Goal: Information Seeking & Learning: Learn about a topic

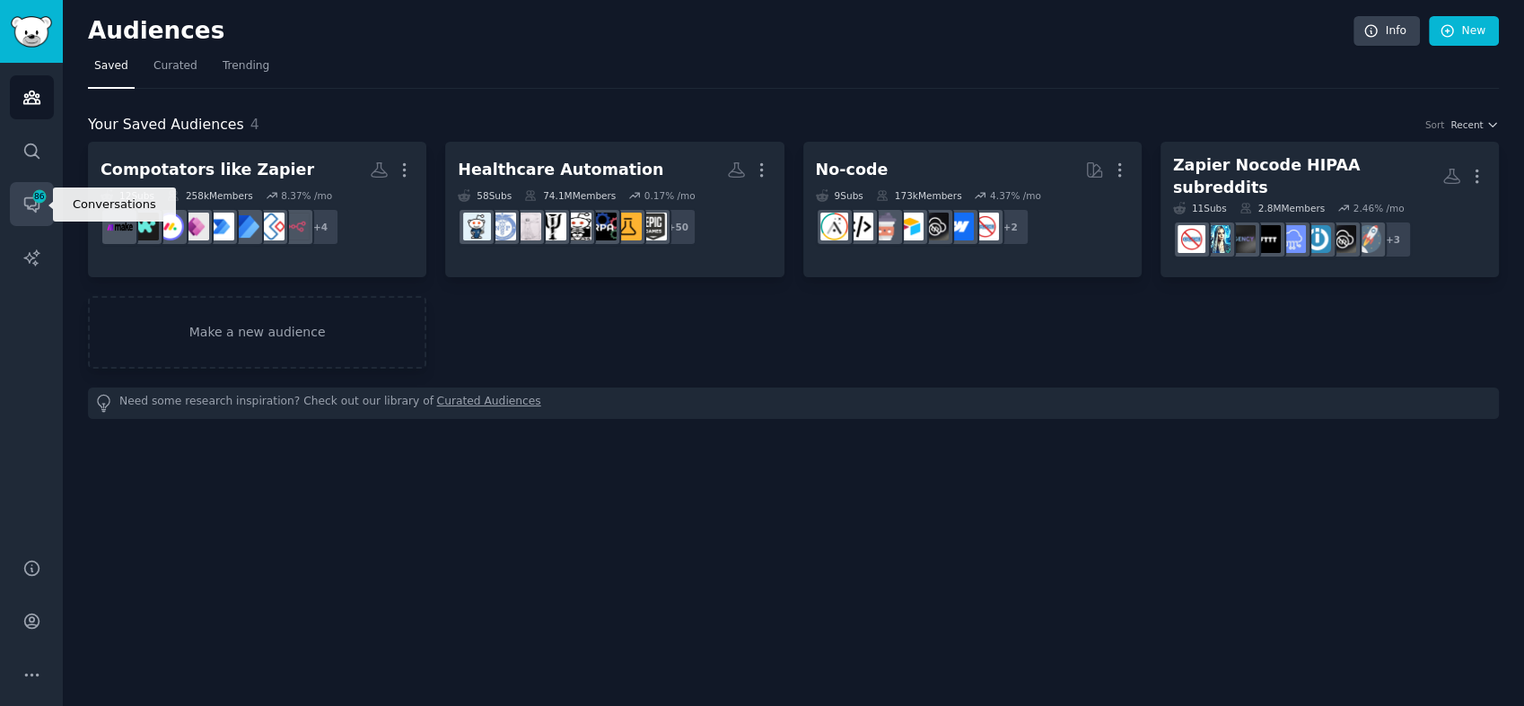
click at [28, 195] on icon "Sidebar" at bounding box center [31, 204] width 19 height 19
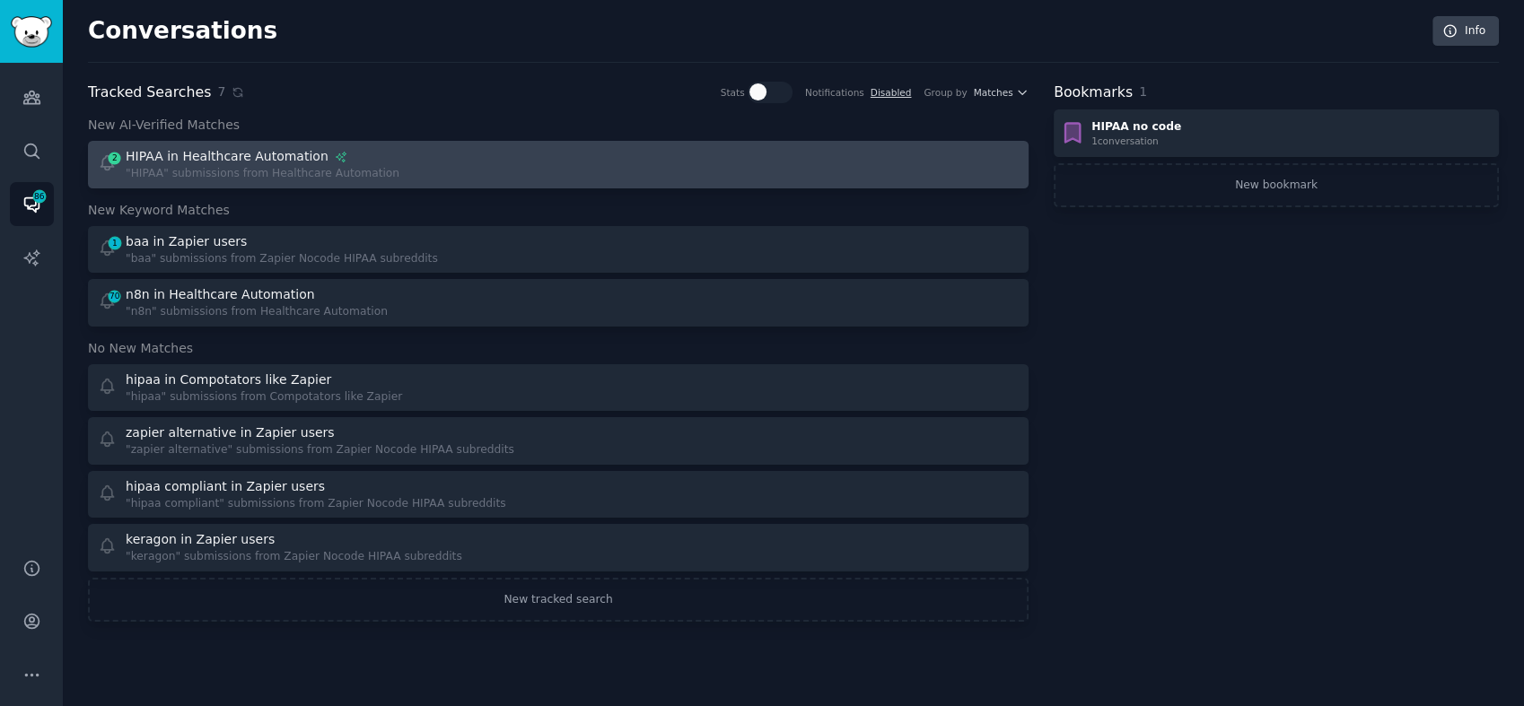
click at [375, 165] on div "2 HIPAA in Healthcare Automation "HIPAA" submissions from Healthcare Automation" at bounding box center [322, 164] width 449 height 35
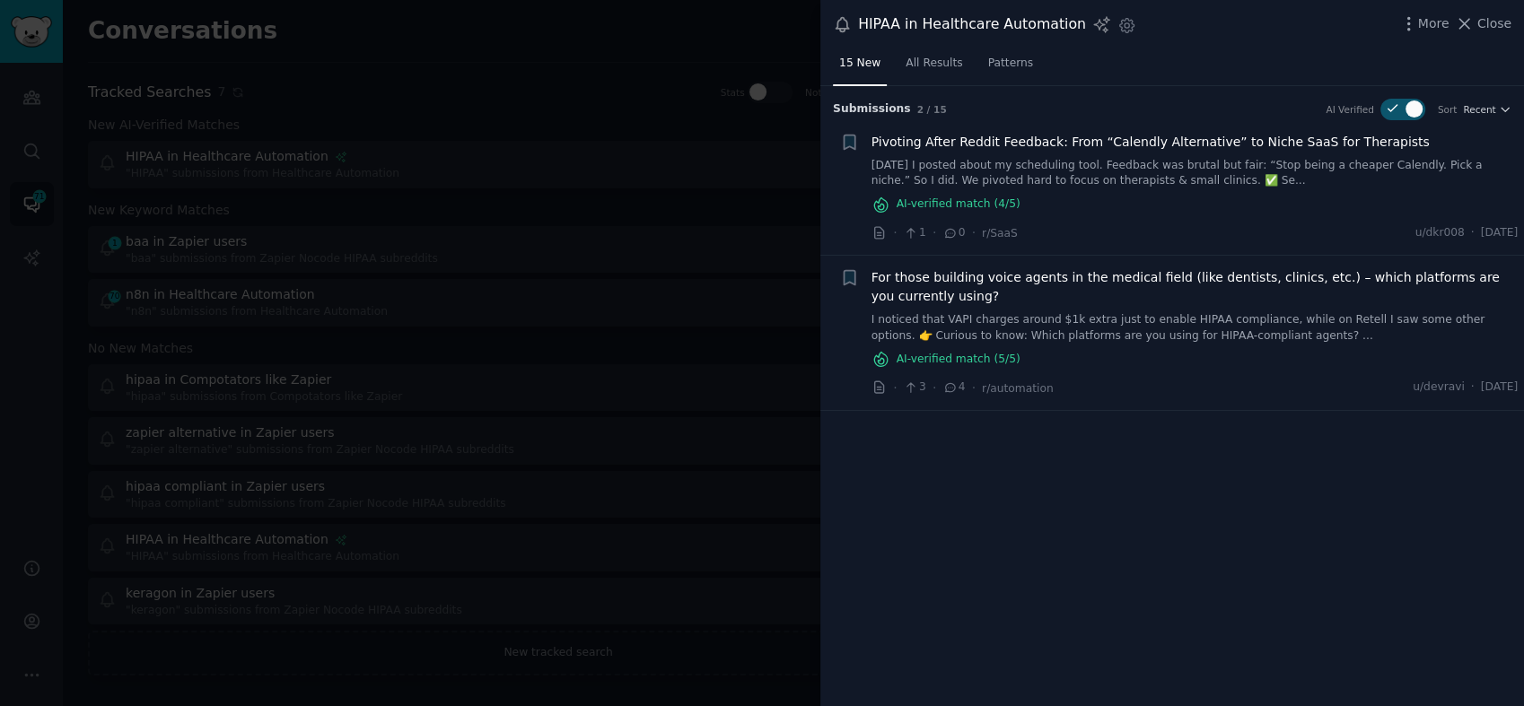
click at [1132, 277] on span "For those building voice agents in the medical field (like dentists, clinics, e…" at bounding box center [1194, 287] width 647 height 38
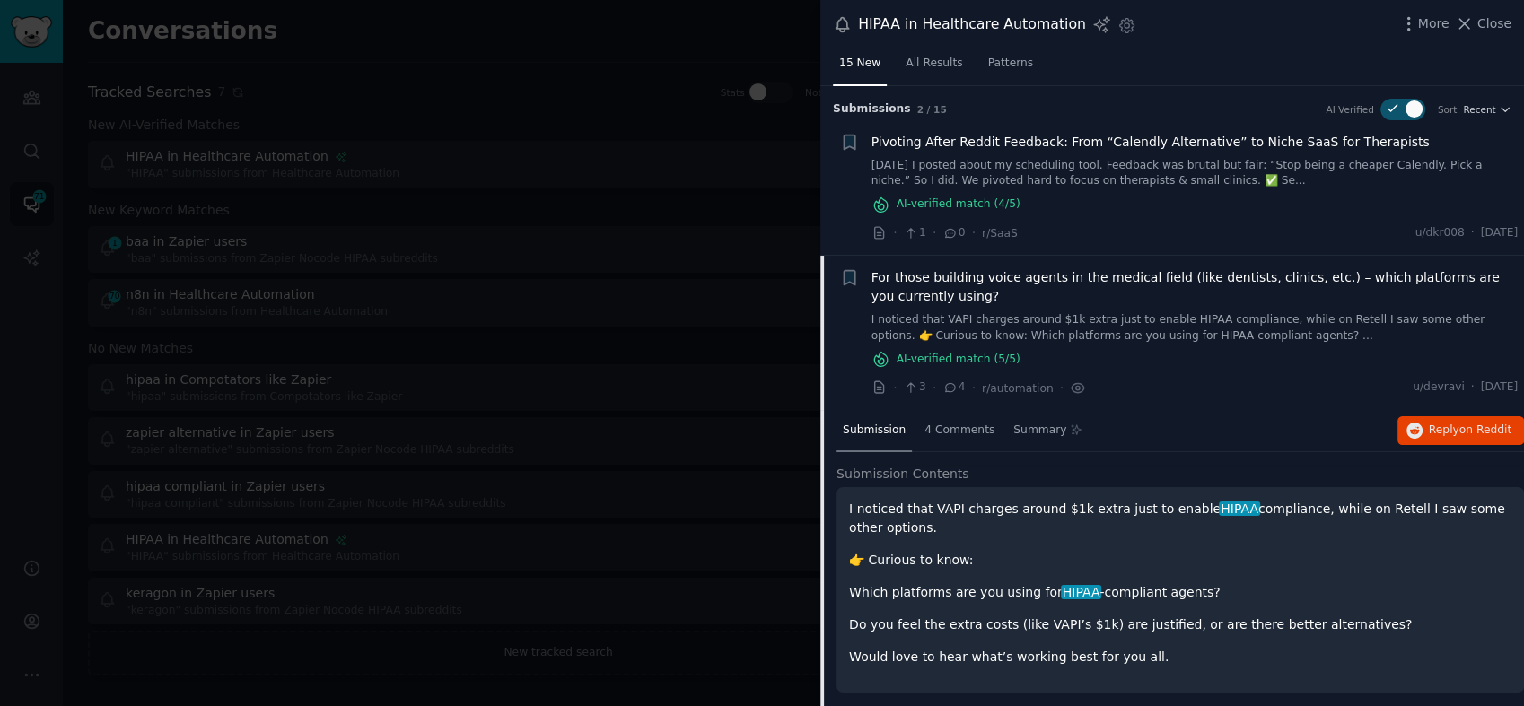
scroll to position [4, 0]
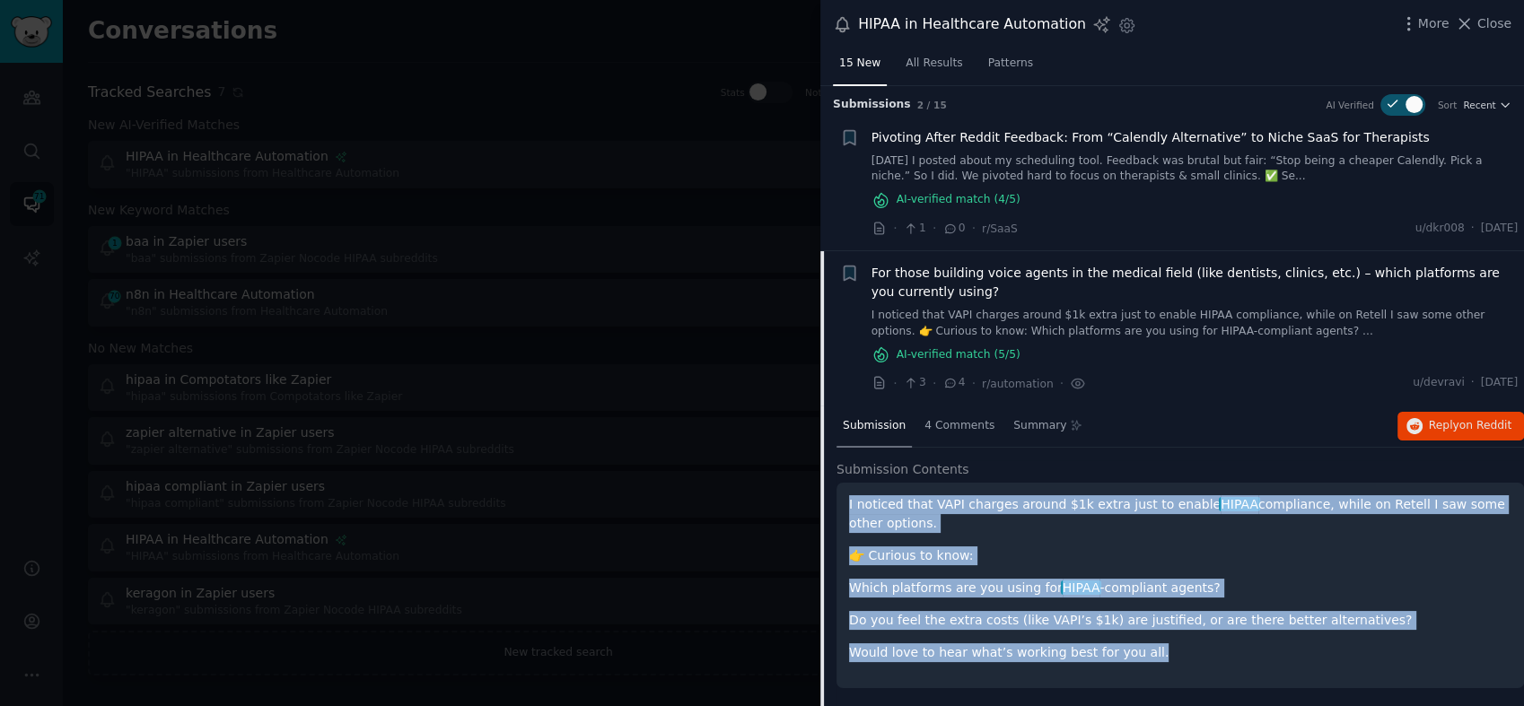
drag, startPoint x: 1133, startPoint y: 654, endPoint x: 844, endPoint y: 495, distance: 330.5
click at [844, 495] on div "I noticed that VAPI charges around $1k extra just to enable HIPAA compliance, w…" at bounding box center [1179, 585] width 687 height 205
click at [1076, 531] on div "I noticed that VAPI charges around $1k extra just to enable HIPAA compliance, w…" at bounding box center [1180, 578] width 662 height 167
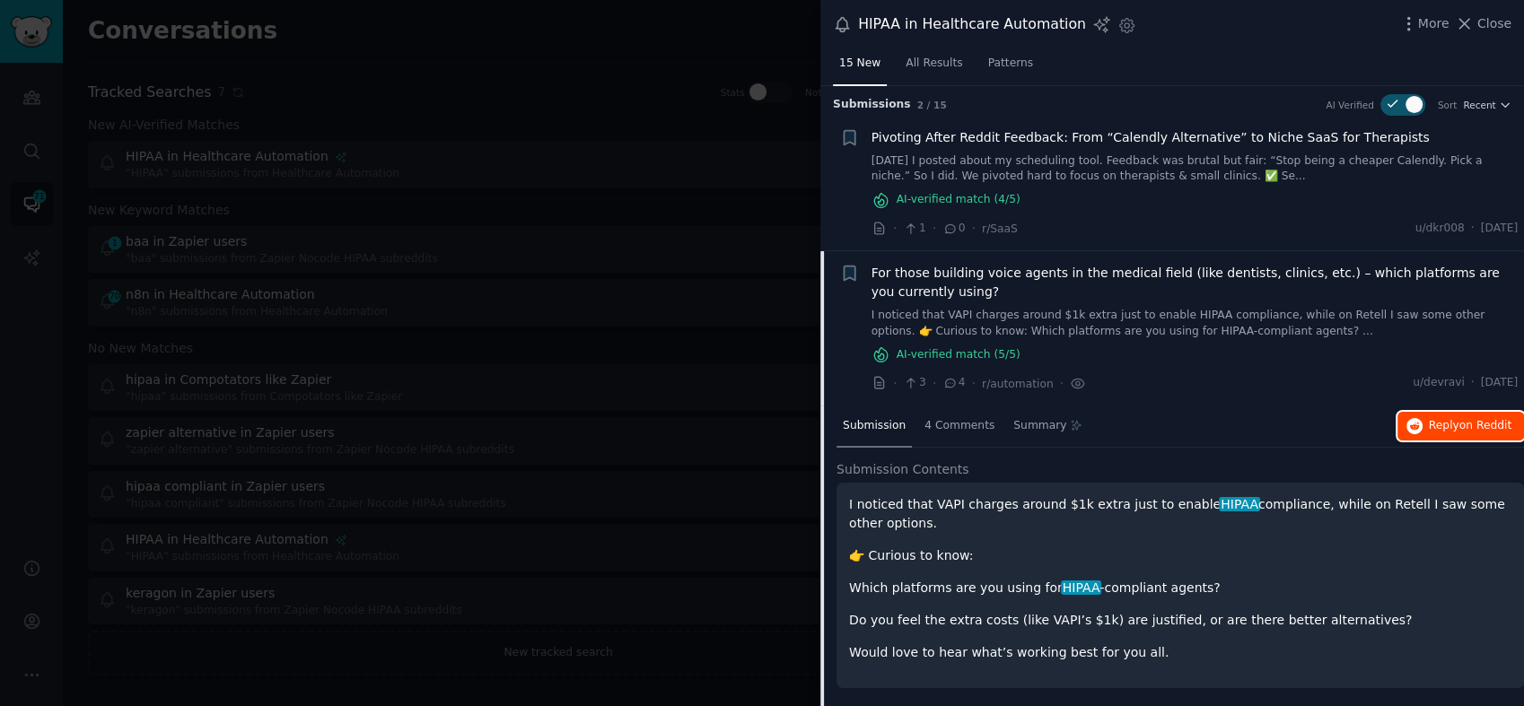
click at [1494, 424] on span "on Reddit" at bounding box center [1485, 425] width 52 height 13
click at [1068, 173] on link "[DATE] I posted about my scheduling tool. Feedback was brutal but fair: “Stop b…" at bounding box center [1194, 168] width 647 height 31
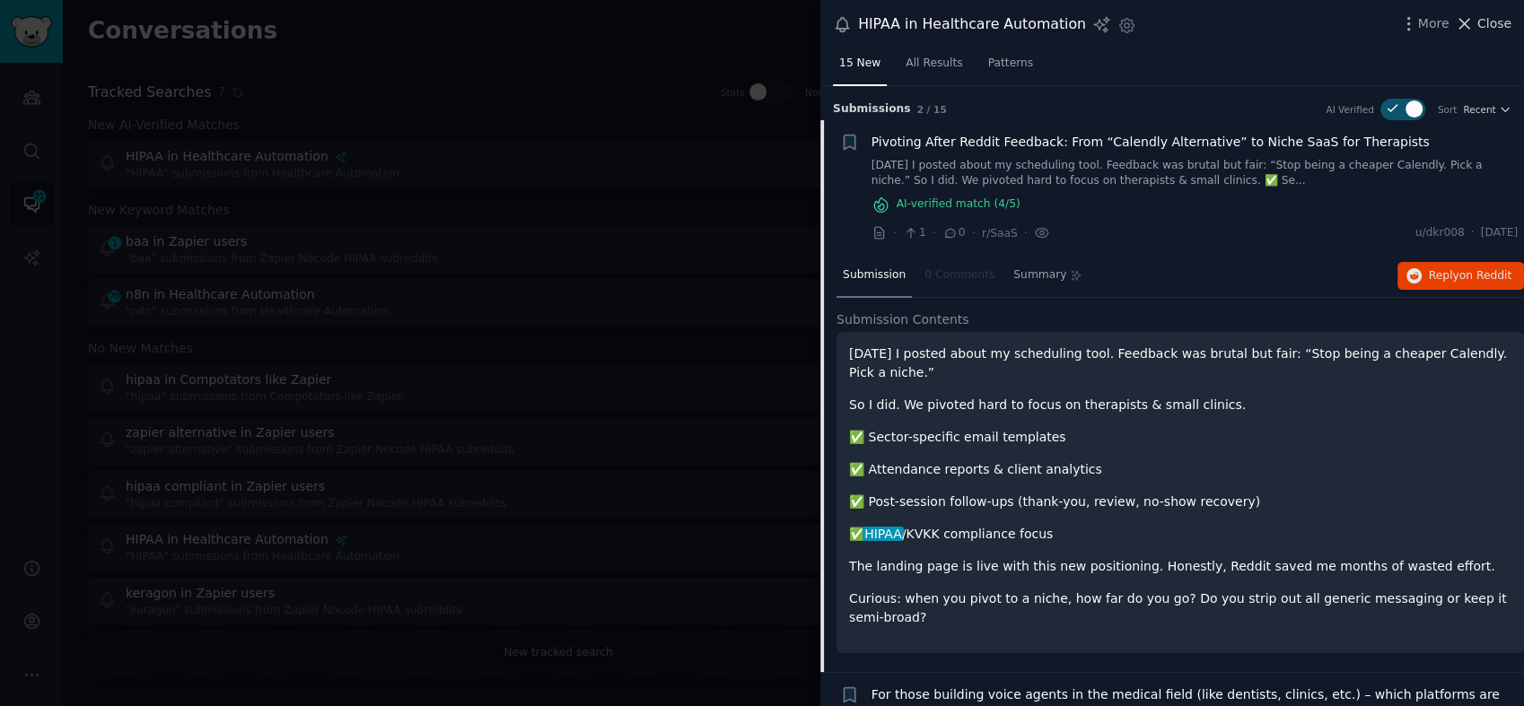
click at [1501, 18] on span "Close" at bounding box center [1494, 23] width 34 height 19
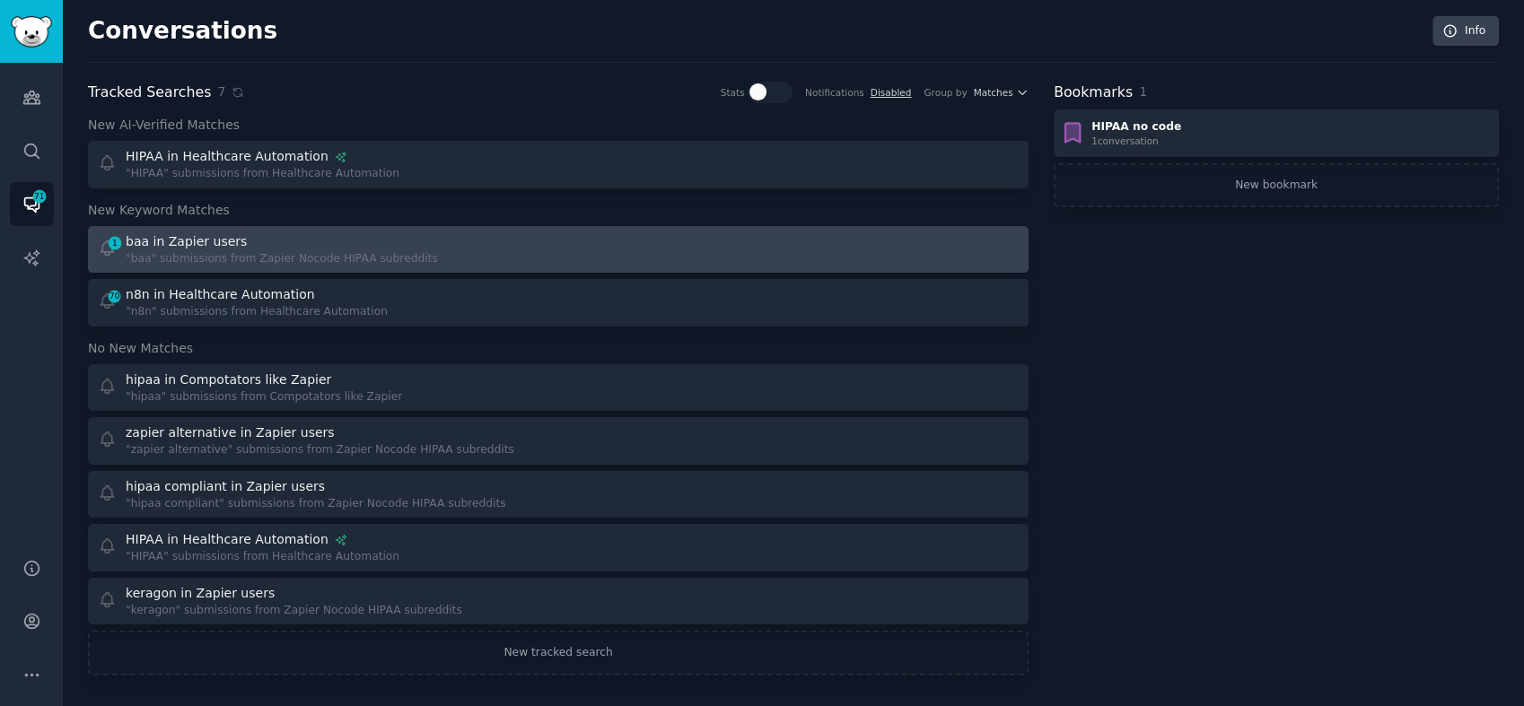
click at [239, 246] on div "baa in Zapier users" at bounding box center [282, 241] width 312 height 19
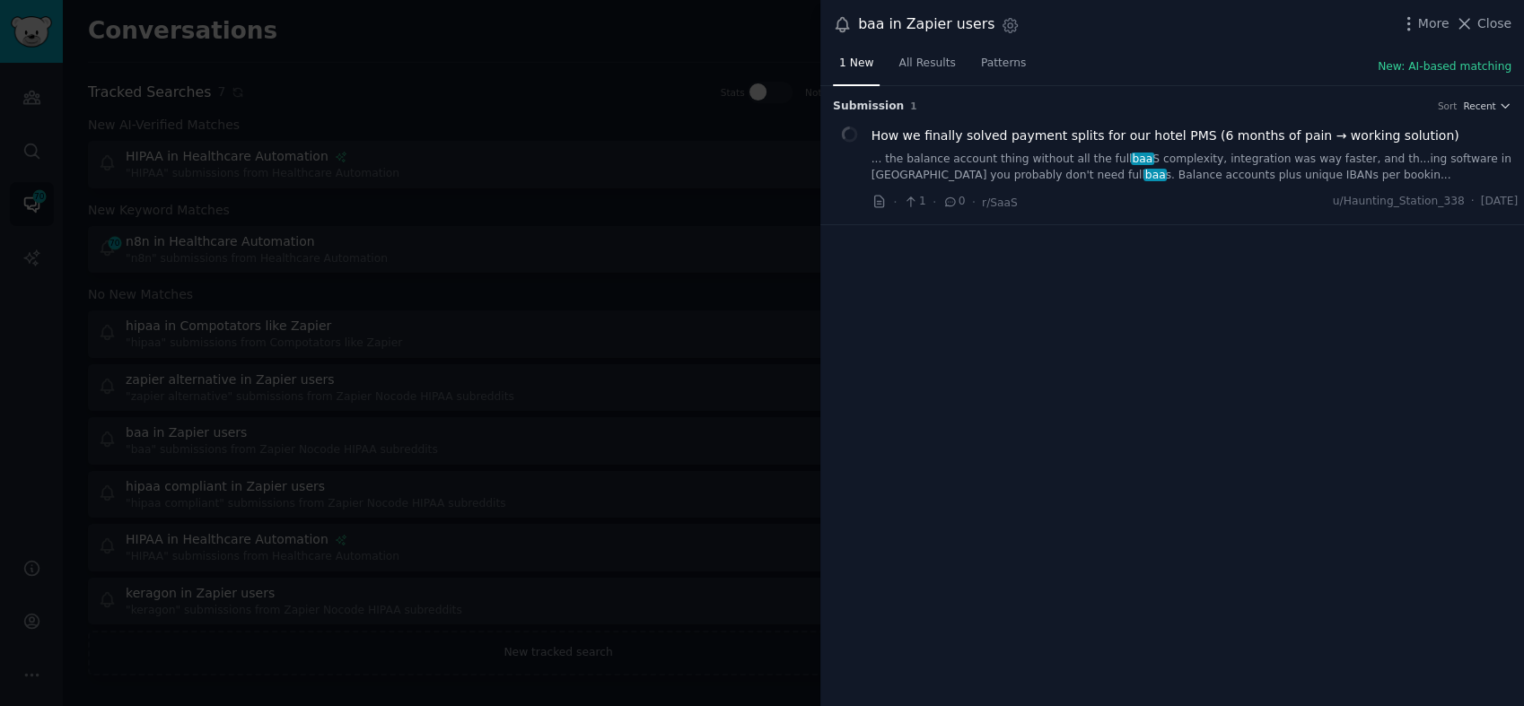
click at [1031, 153] on link "... the balance account thing without all the full baa S complexity, integratio…" at bounding box center [1194, 167] width 647 height 31
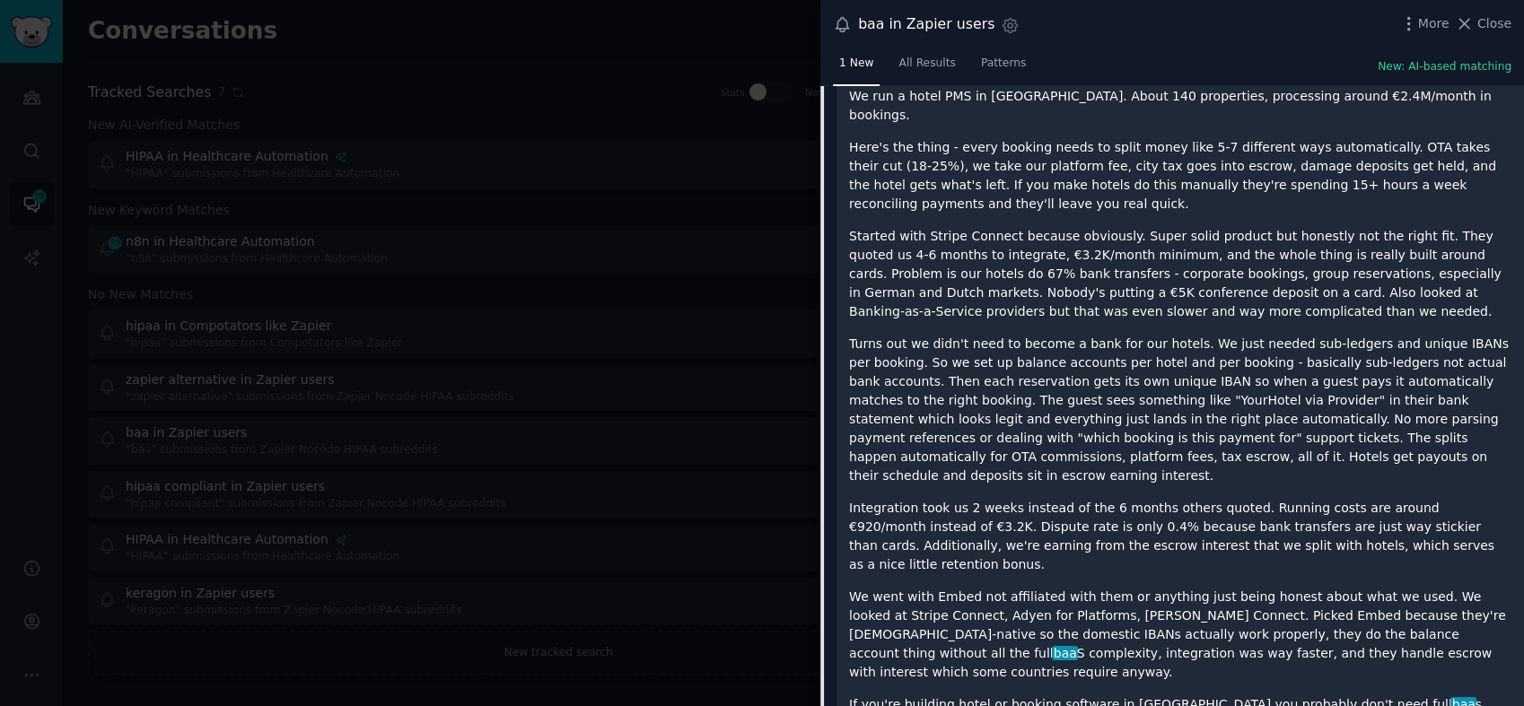
scroll to position [270, 0]
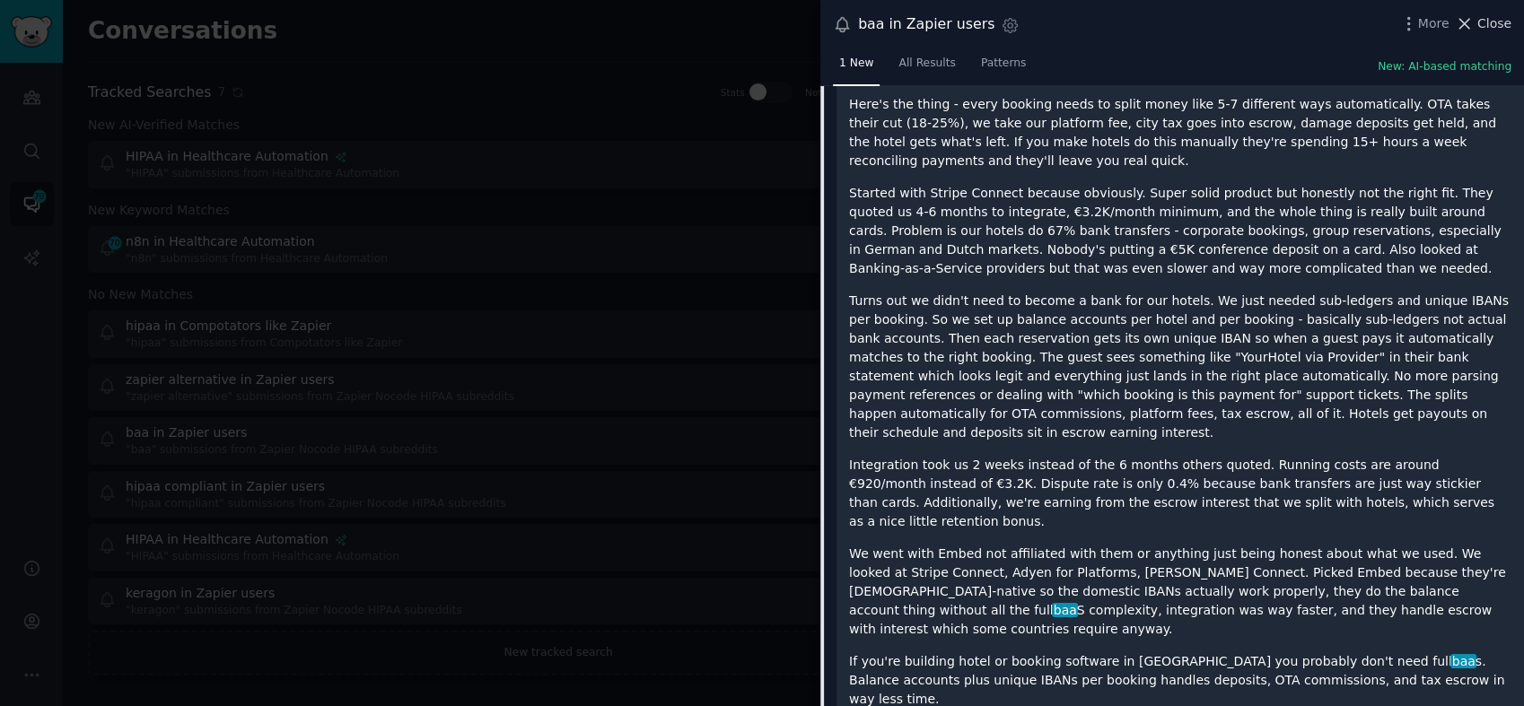
click at [1505, 26] on span "Close" at bounding box center [1494, 23] width 34 height 19
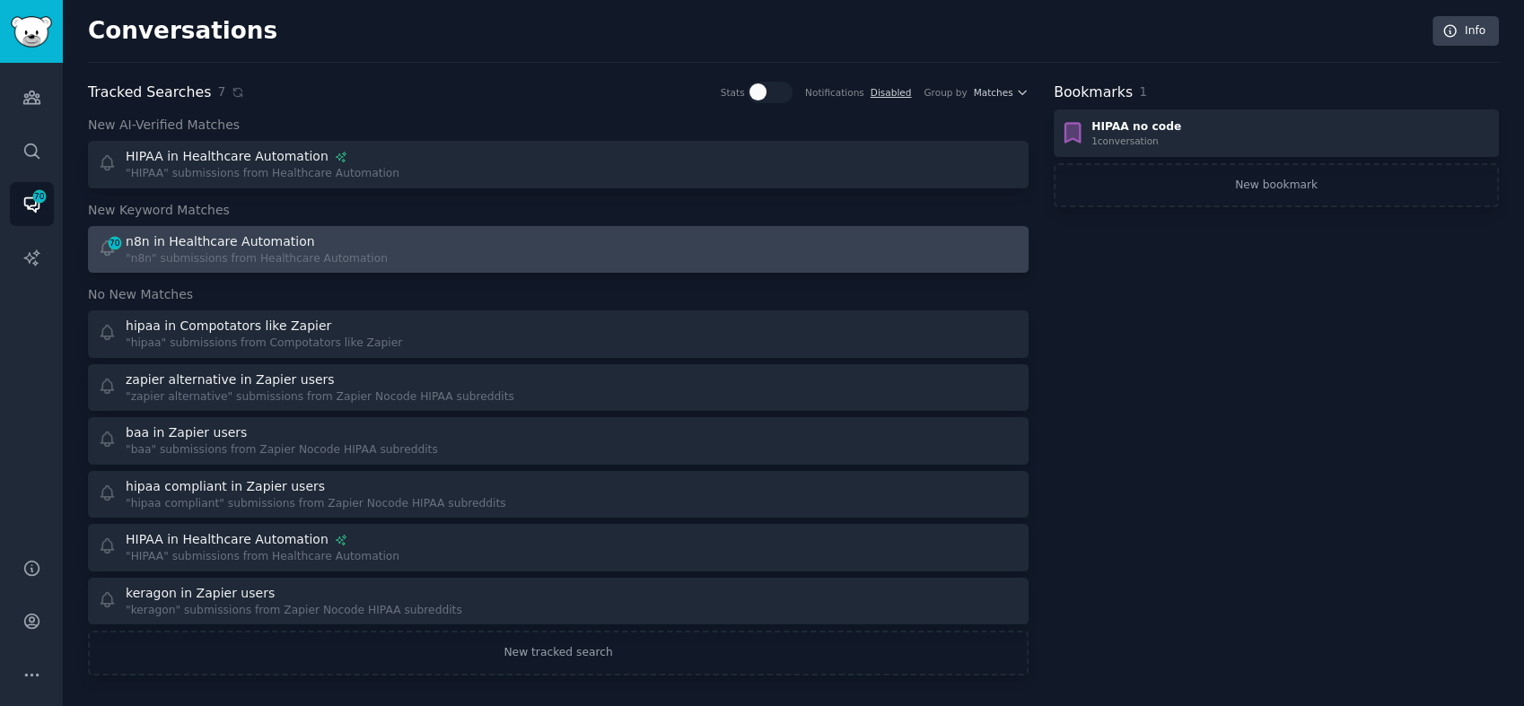
click at [289, 249] on div "n8n in Healthcare Automation" at bounding box center [220, 241] width 189 height 19
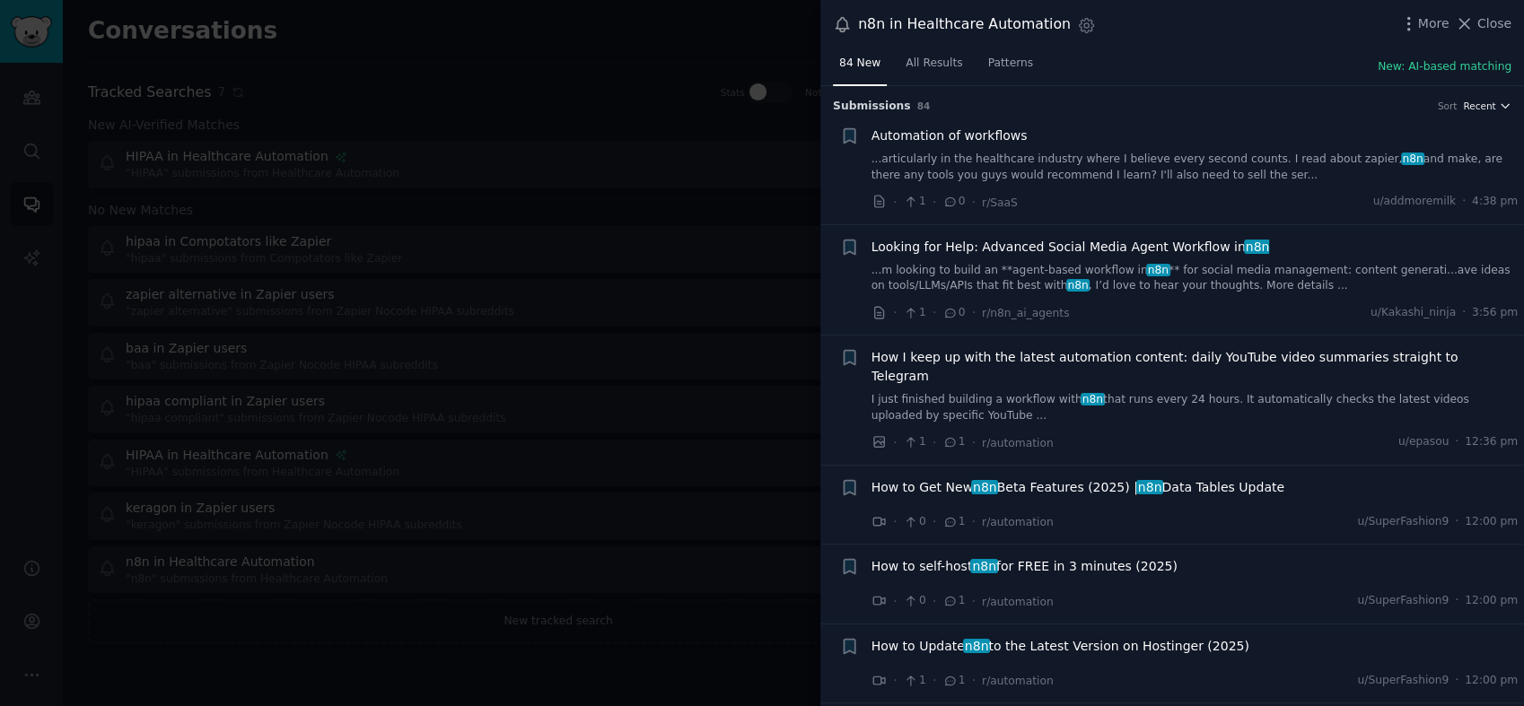
click at [1490, 102] on span "Recent" at bounding box center [1479, 106] width 32 height 13
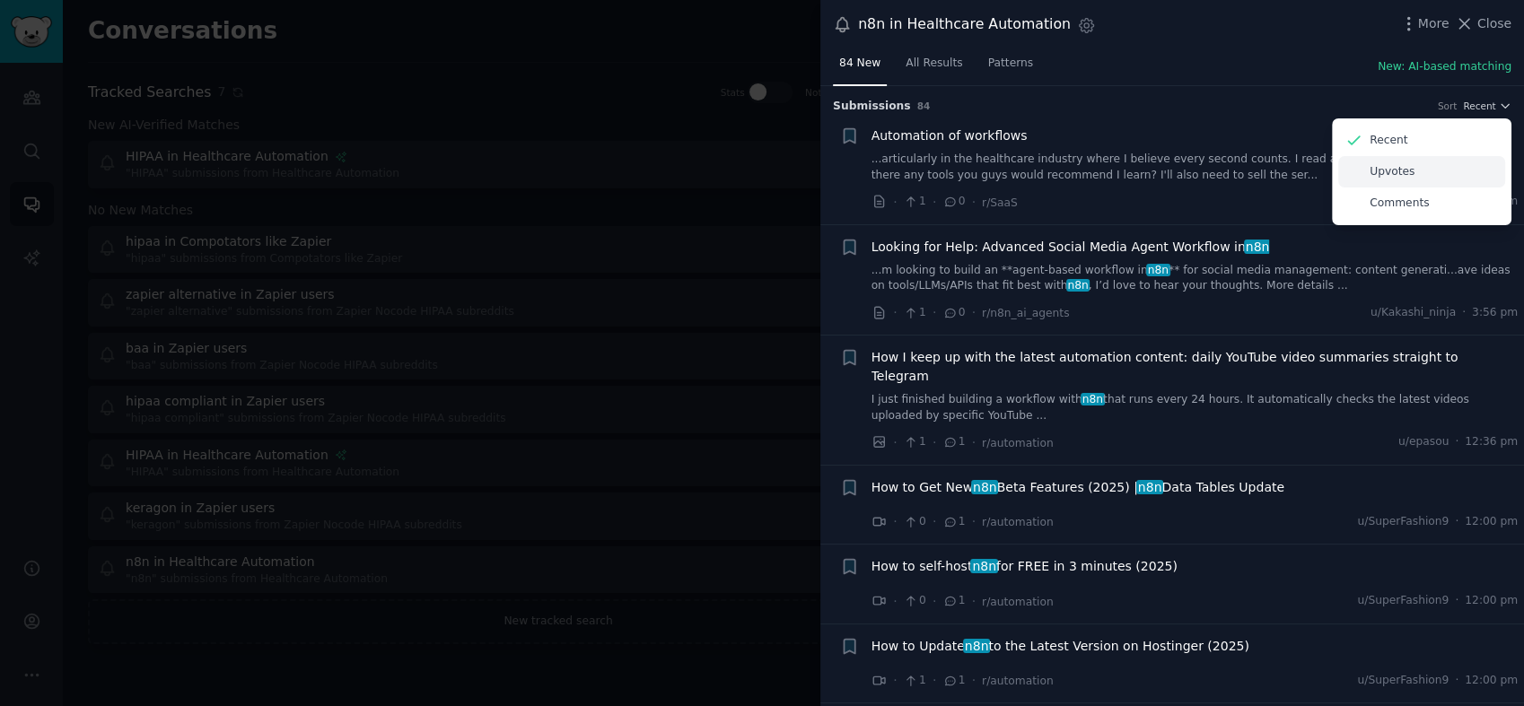
click at [1378, 167] on p "Upvotes" at bounding box center [1391, 172] width 45 height 16
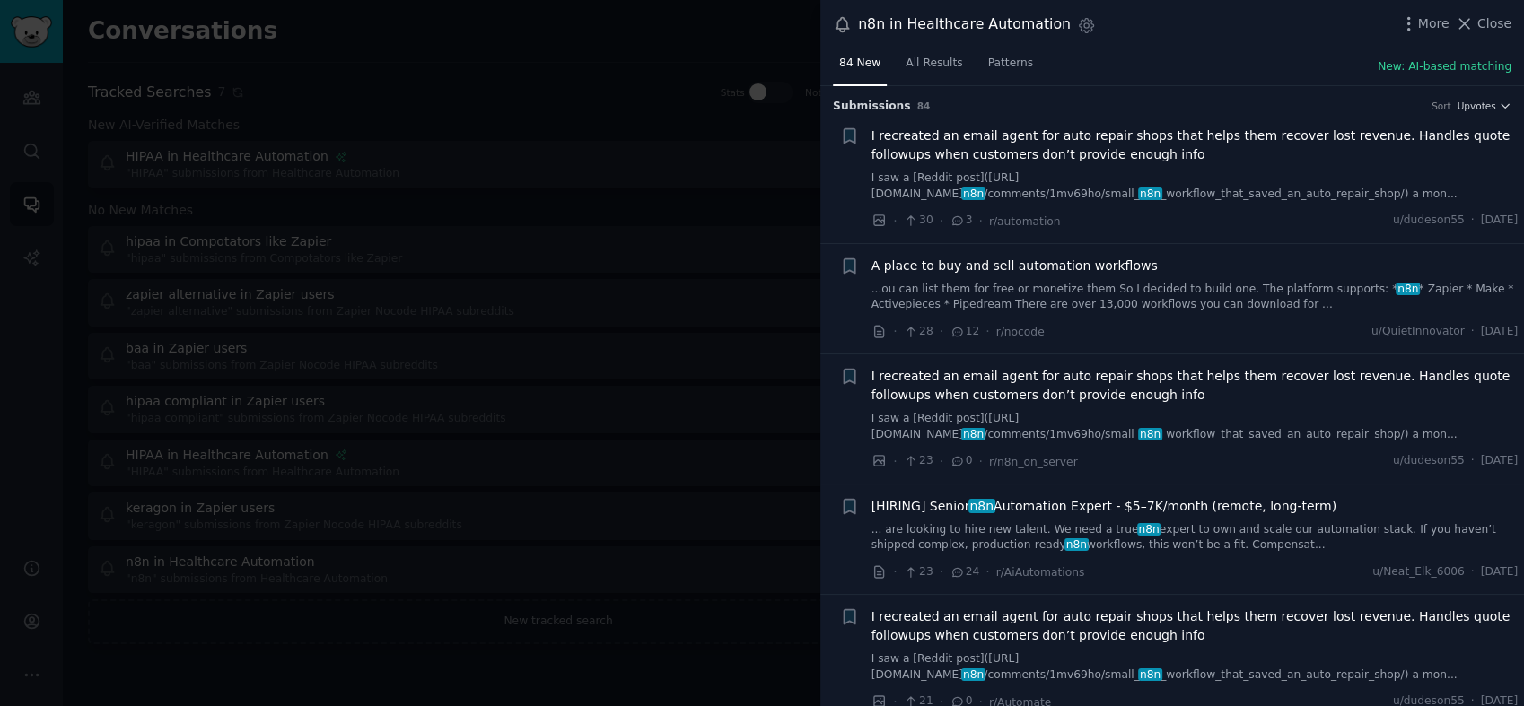
click at [981, 153] on span "I recreated an email agent for auto repair shops that helps them recover lost r…" at bounding box center [1194, 146] width 647 height 38
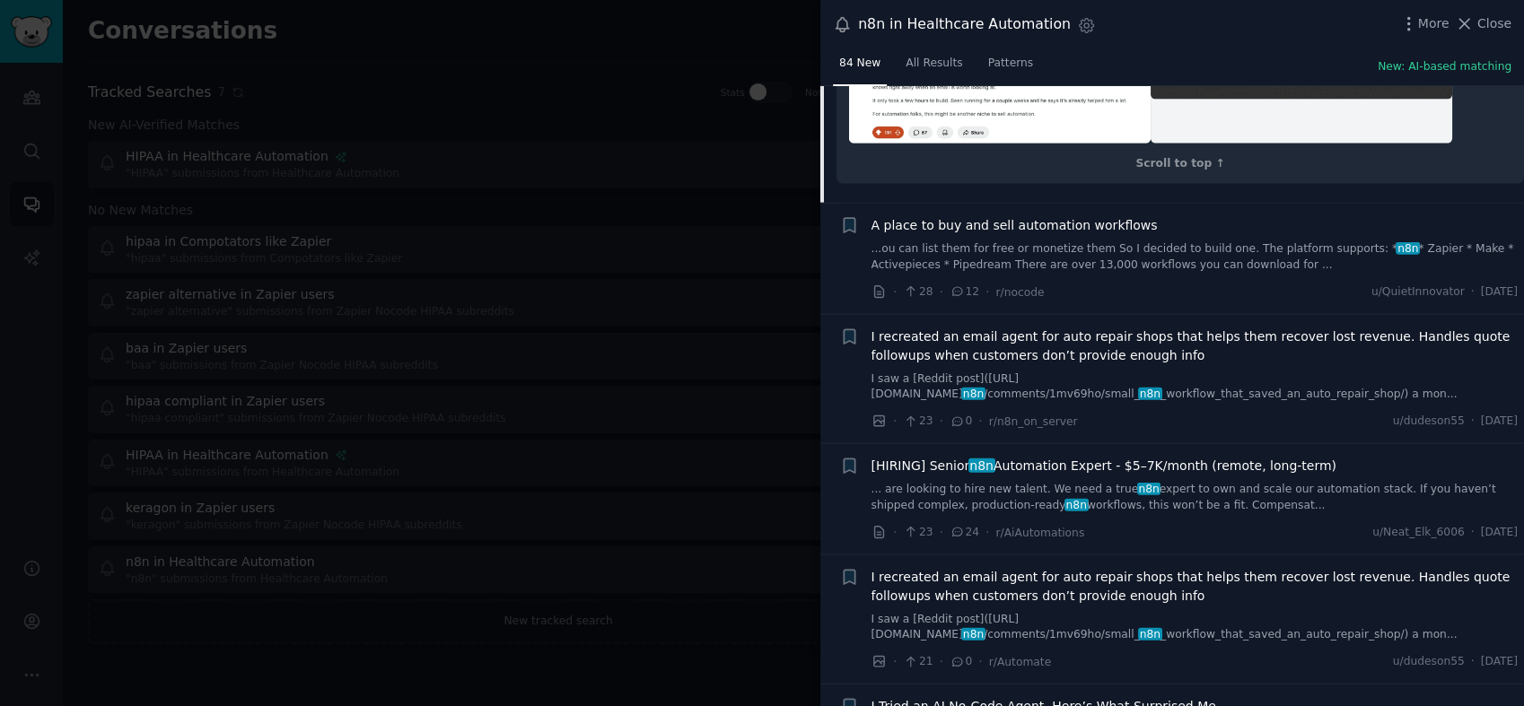
scroll to position [3916, 0]
